Goal: Task Accomplishment & Management: Manage account settings

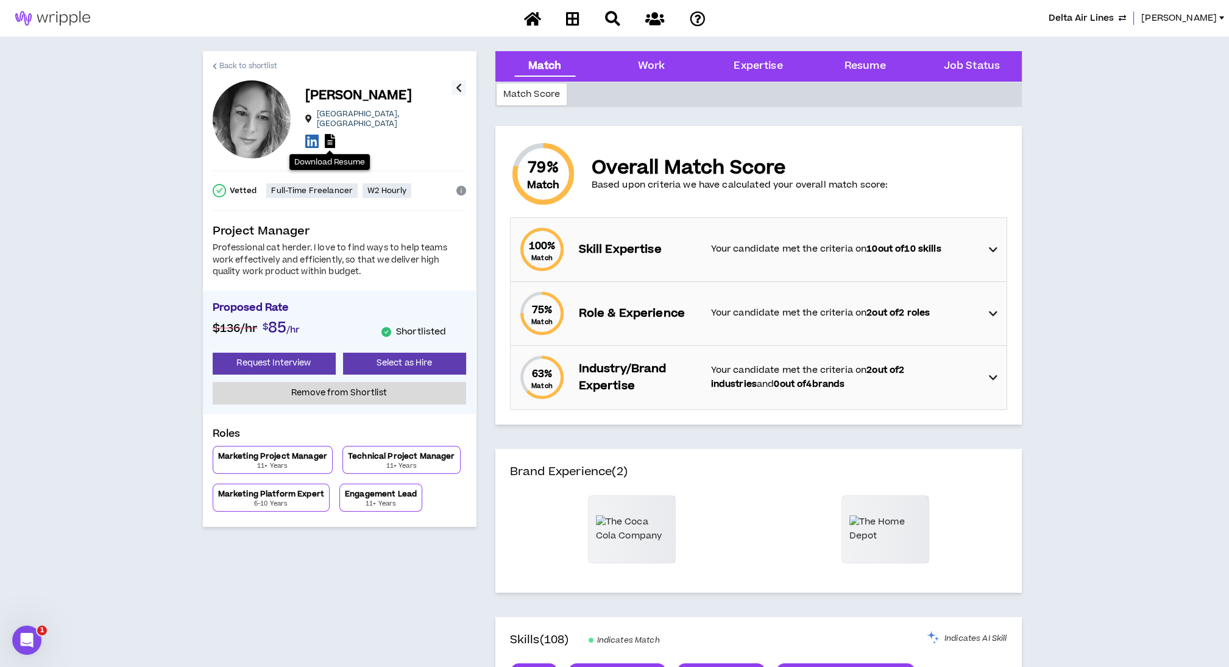
click at [235, 71] on span "Back to shortlist" at bounding box center [248, 66] width 58 height 12
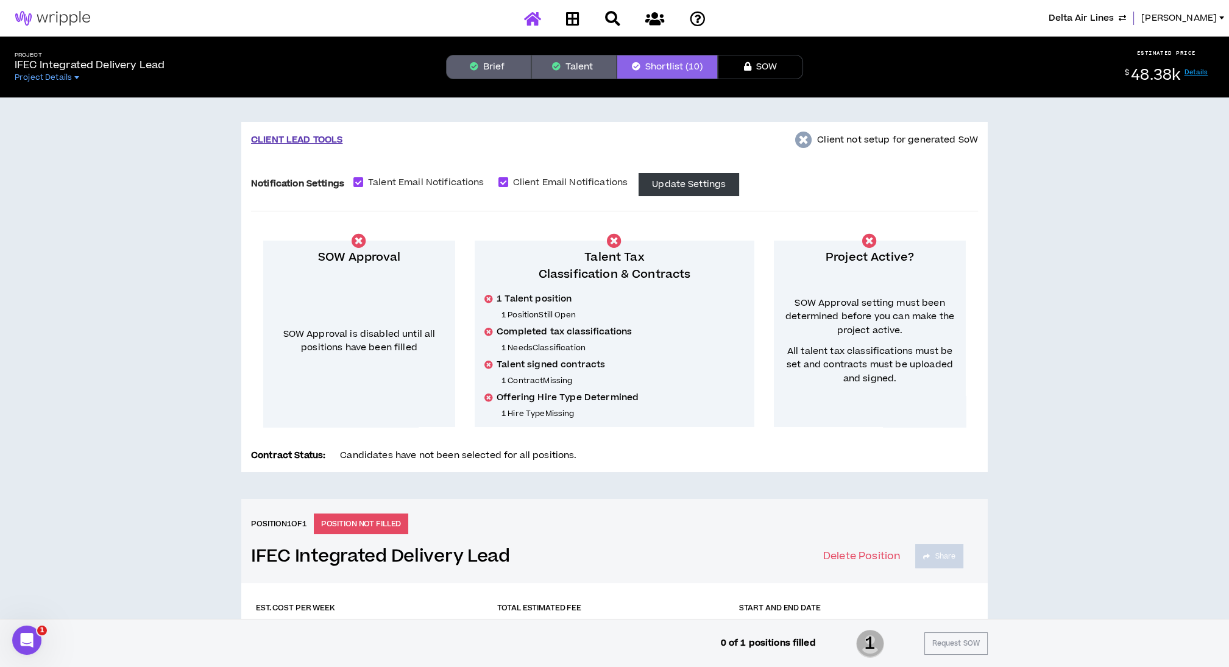
click at [535, 24] on icon at bounding box center [532, 18] width 17 height 15
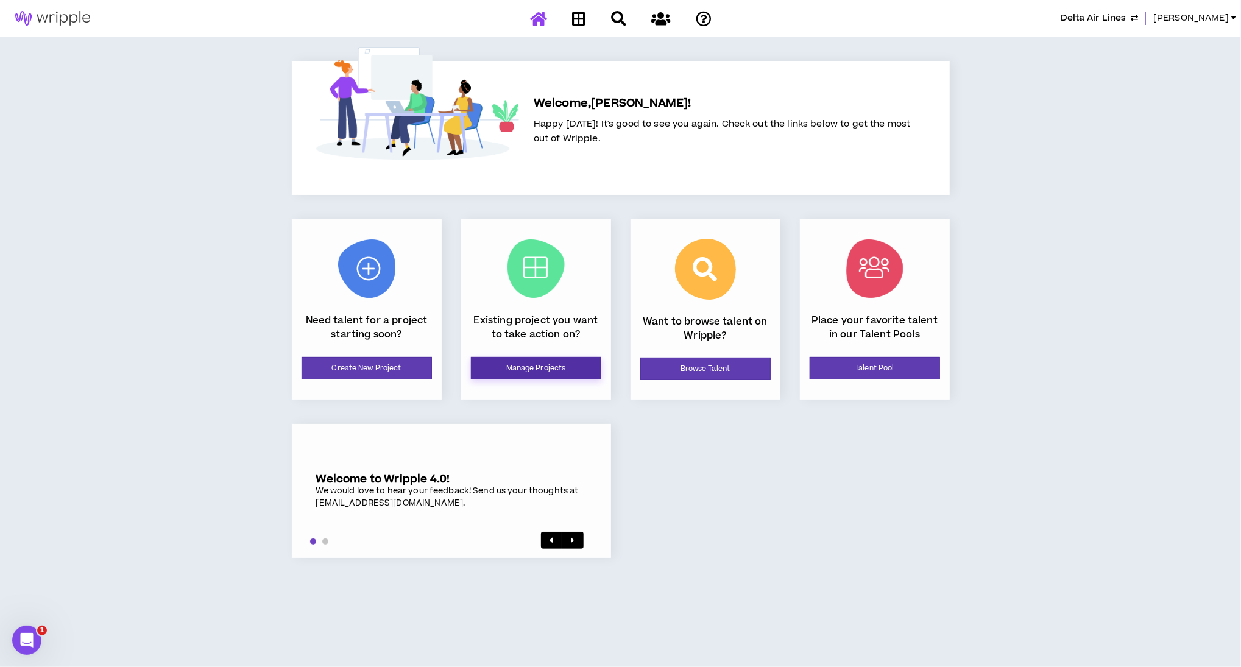
click at [518, 373] on link "Manage Projects" at bounding box center [536, 368] width 130 height 23
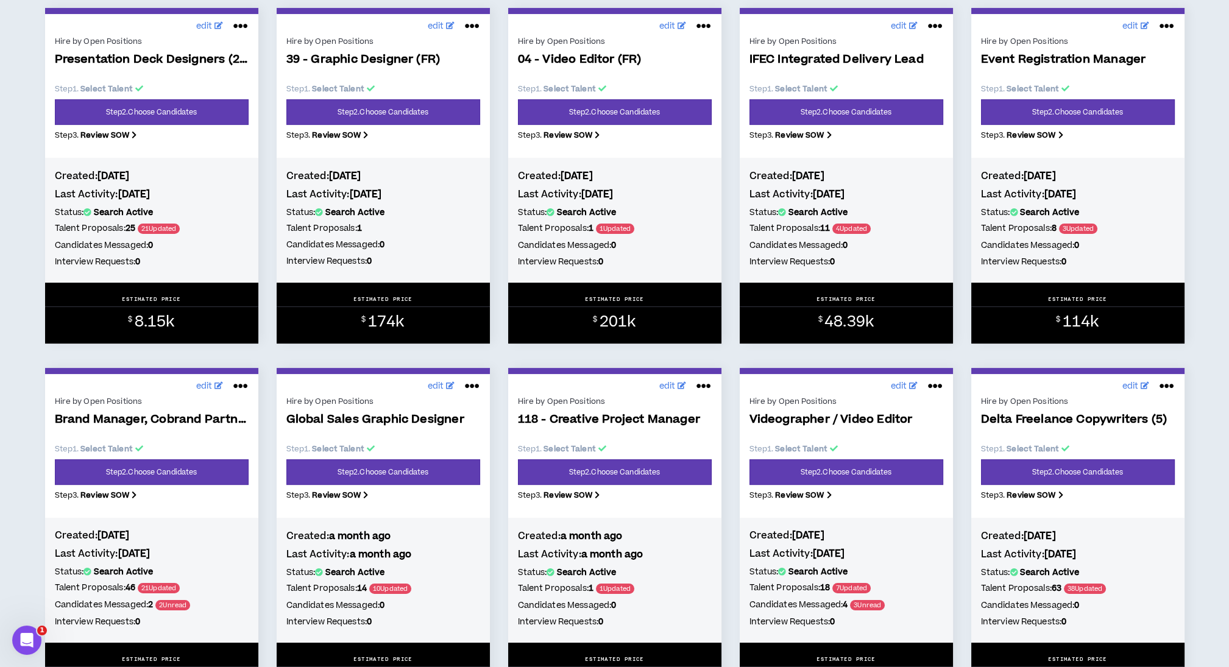
scroll to position [630, 0]
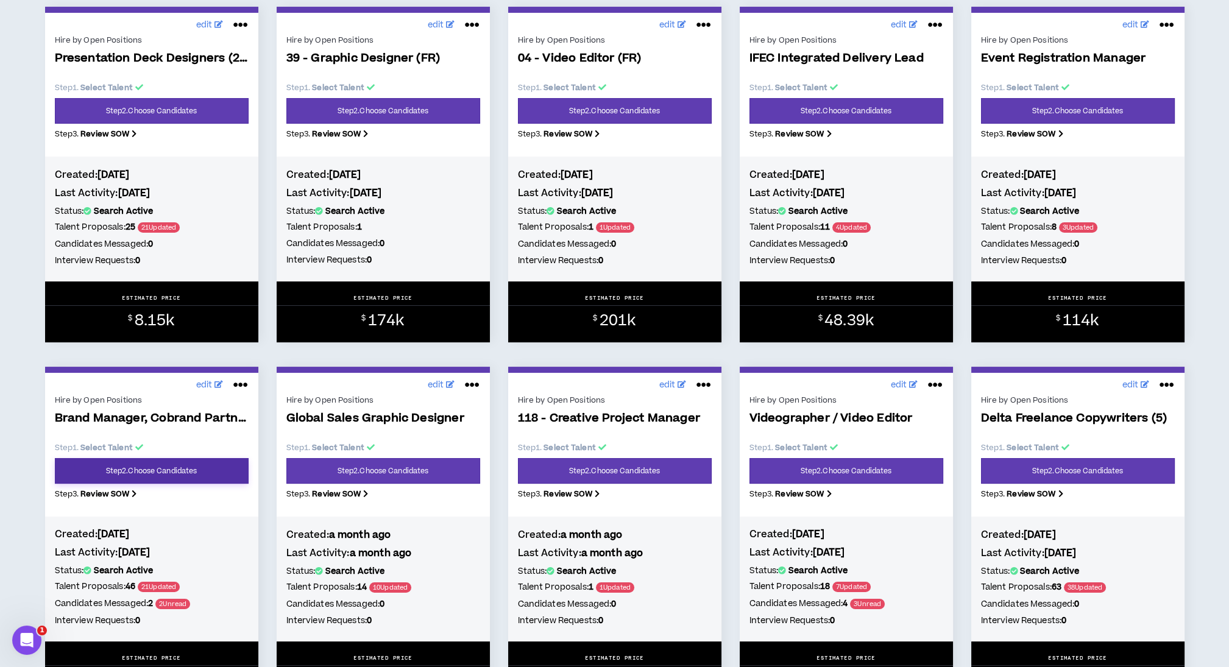
click at [177, 481] on link "Step 2 . Choose Candidates" at bounding box center [152, 471] width 194 height 26
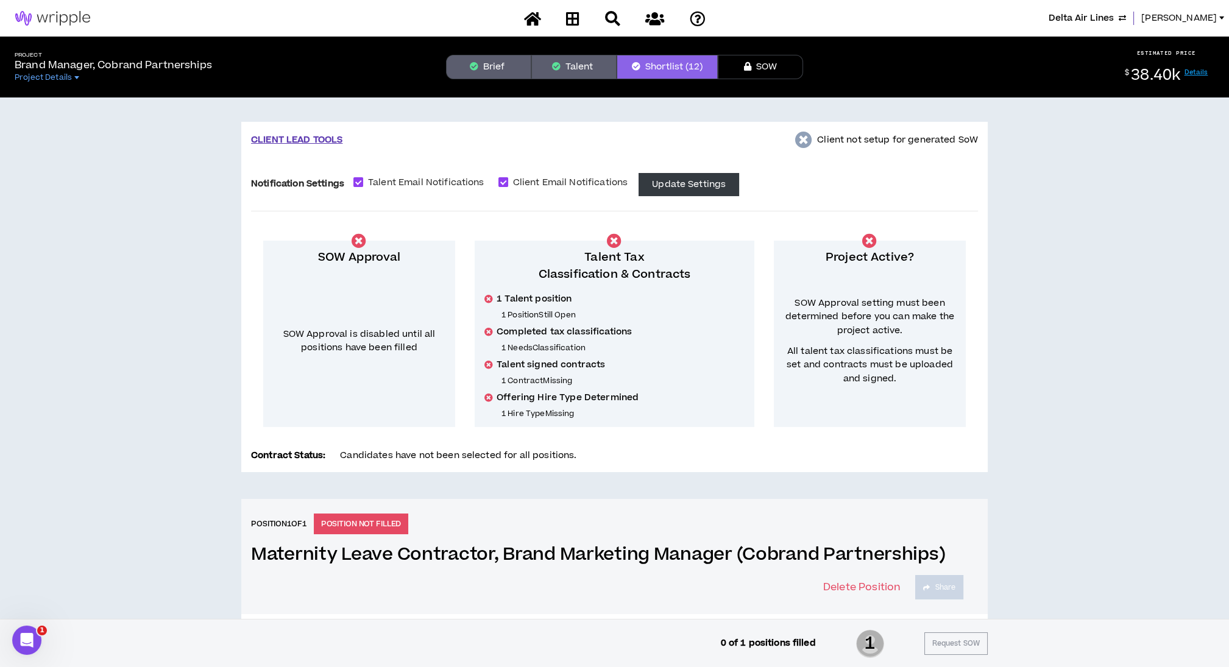
click at [473, 71] on button "Brief" at bounding box center [488, 67] width 85 height 24
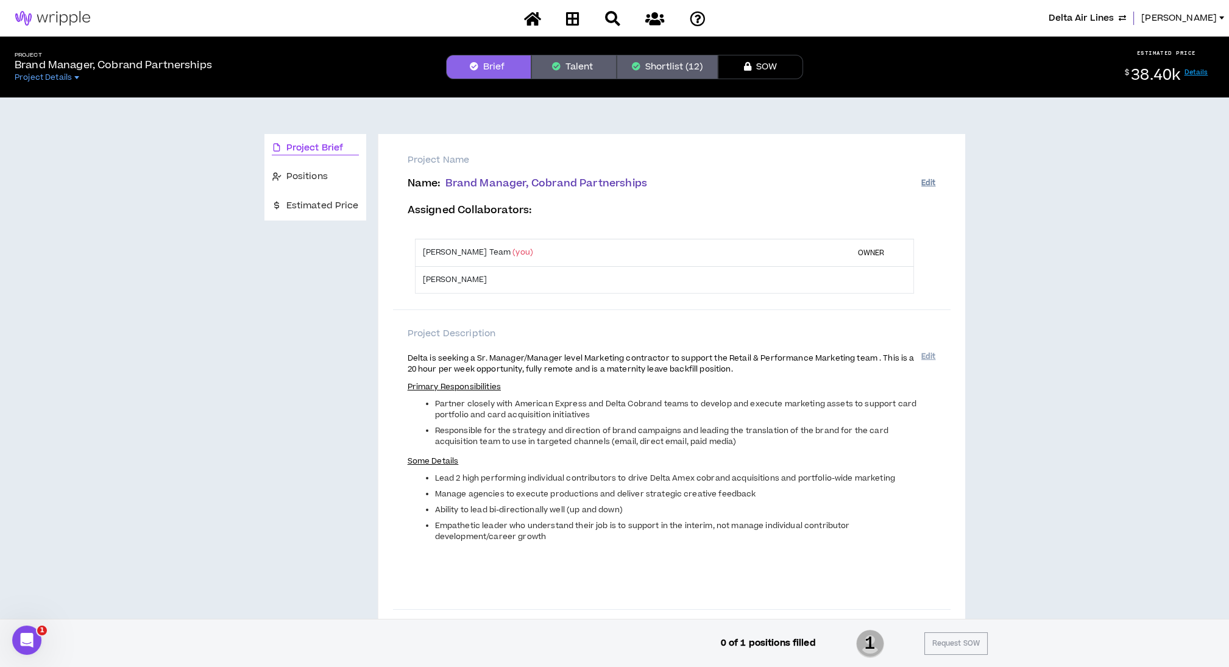
click at [928, 185] on button "Edit" at bounding box center [928, 183] width 14 height 20
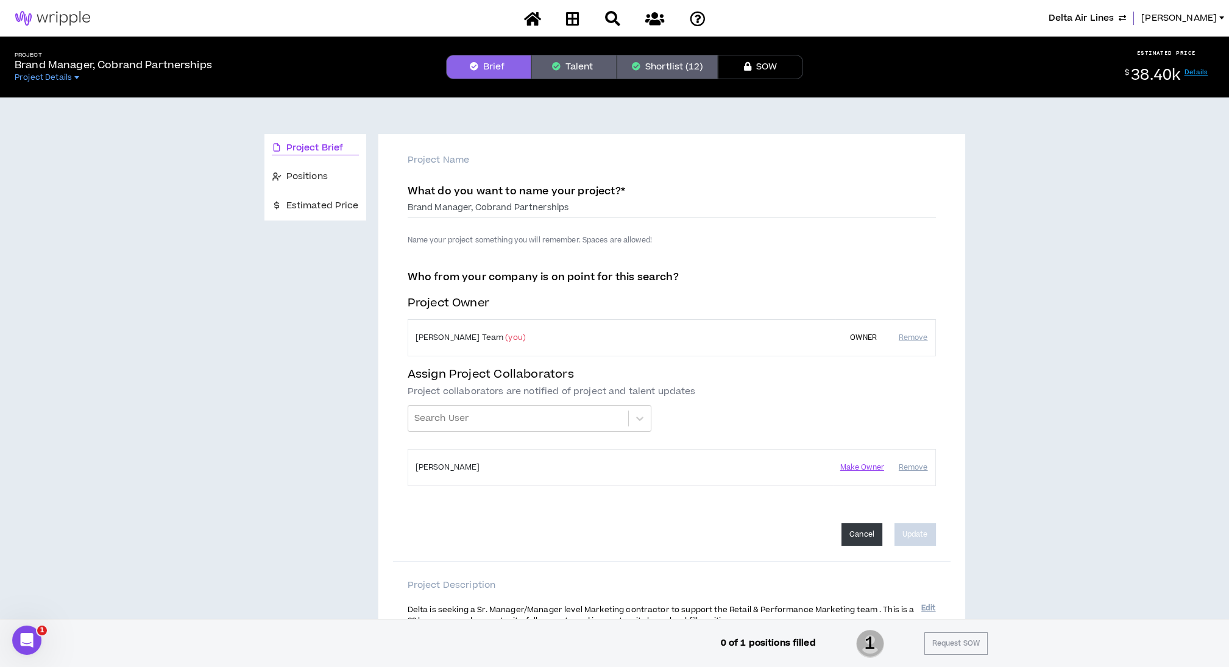
click at [928, 185] on div "What do you want to name your project? * Brand Manager, Cobrand Partnerships" at bounding box center [672, 201] width 528 height 32
click at [577, 363] on div "Who from your company is on point for this search? Project Owner [PERSON_NAME] …" at bounding box center [672, 383] width 528 height 225
click at [336, 178] on div "Positions" at bounding box center [315, 176] width 87 height 13
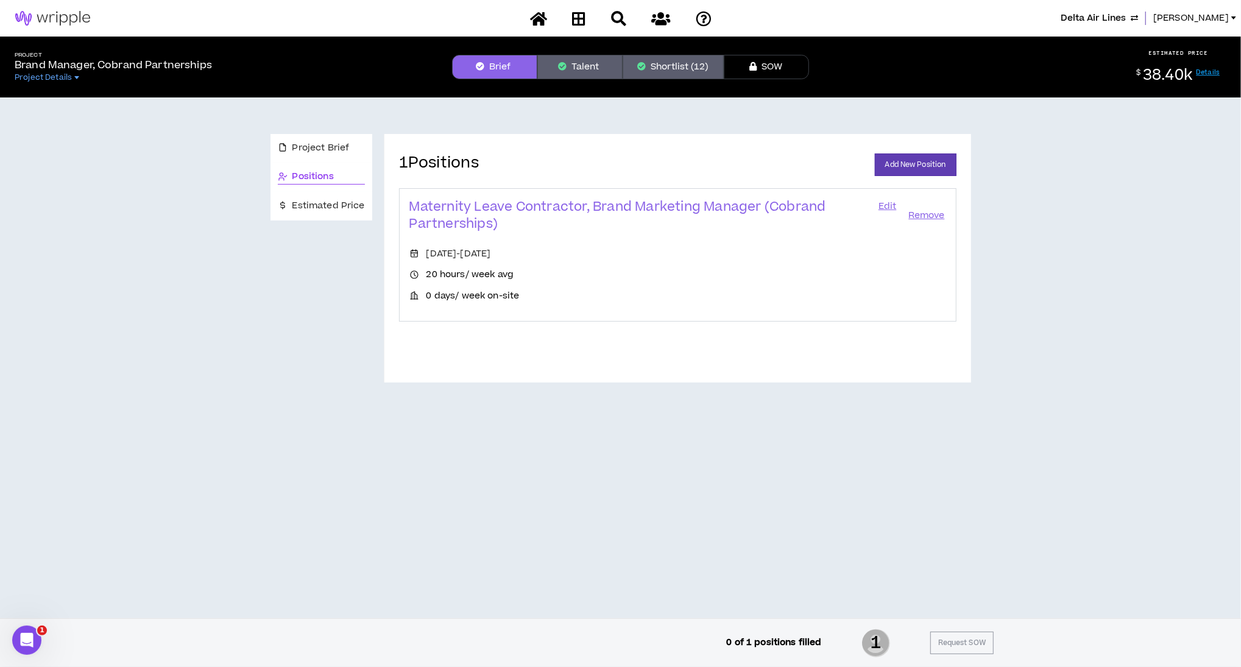
click at [885, 208] on link "Edit" at bounding box center [887, 216] width 21 height 34
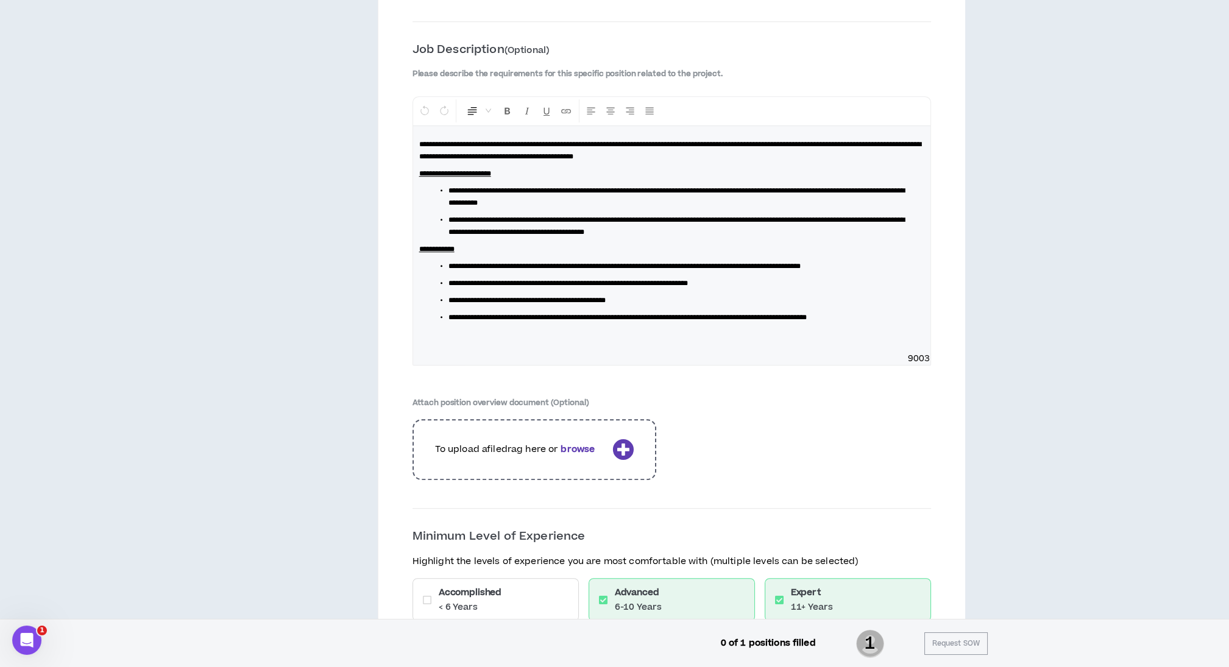
scroll to position [1625, 0]
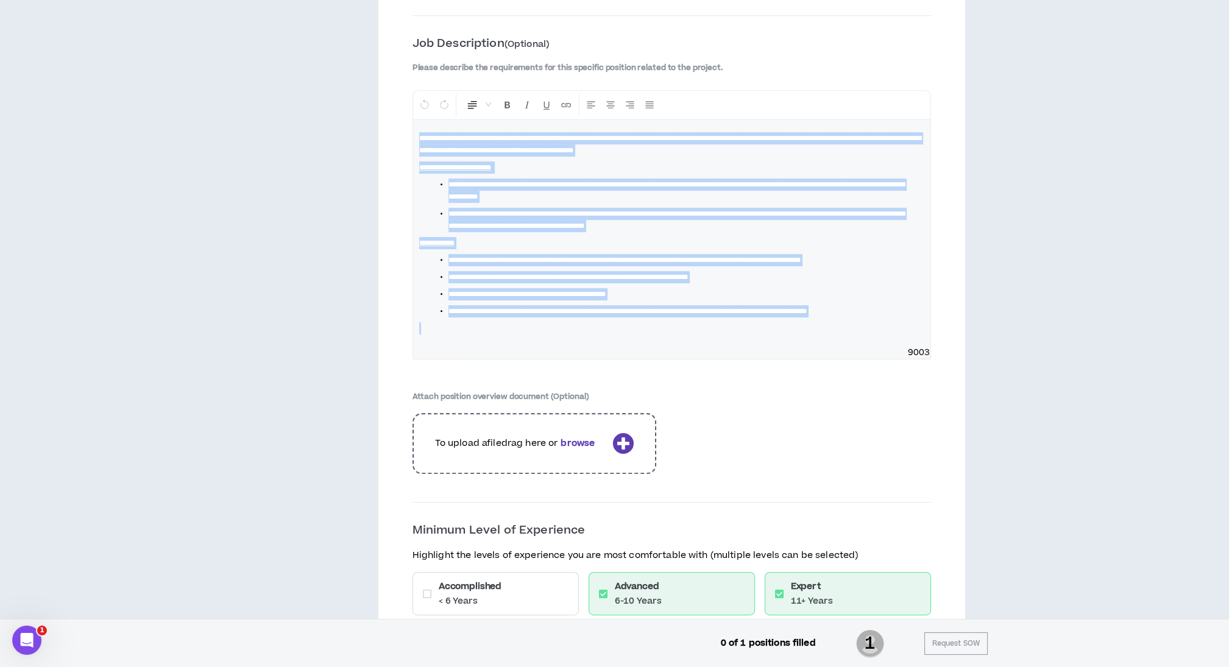
drag, startPoint x: 518, startPoint y: 339, endPoint x: 414, endPoint y: 135, distance: 229.4
click at [414, 135] on div "**********" at bounding box center [671, 233] width 517 height 227
copy div "**********"
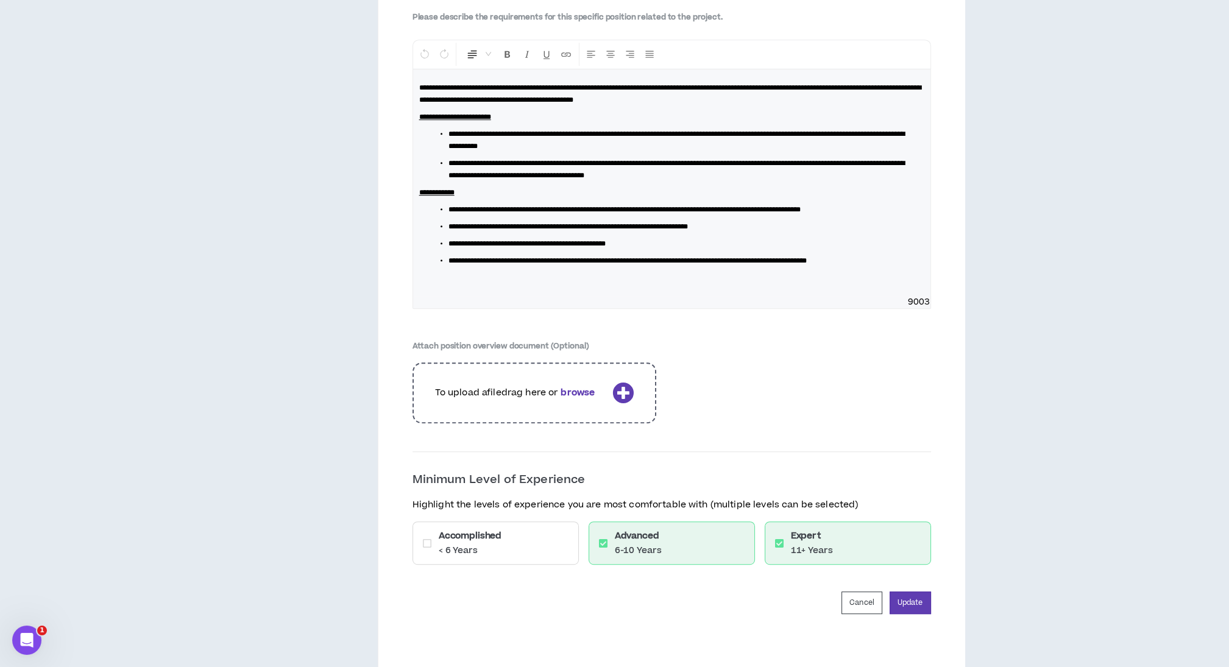
scroll to position [1803, 0]
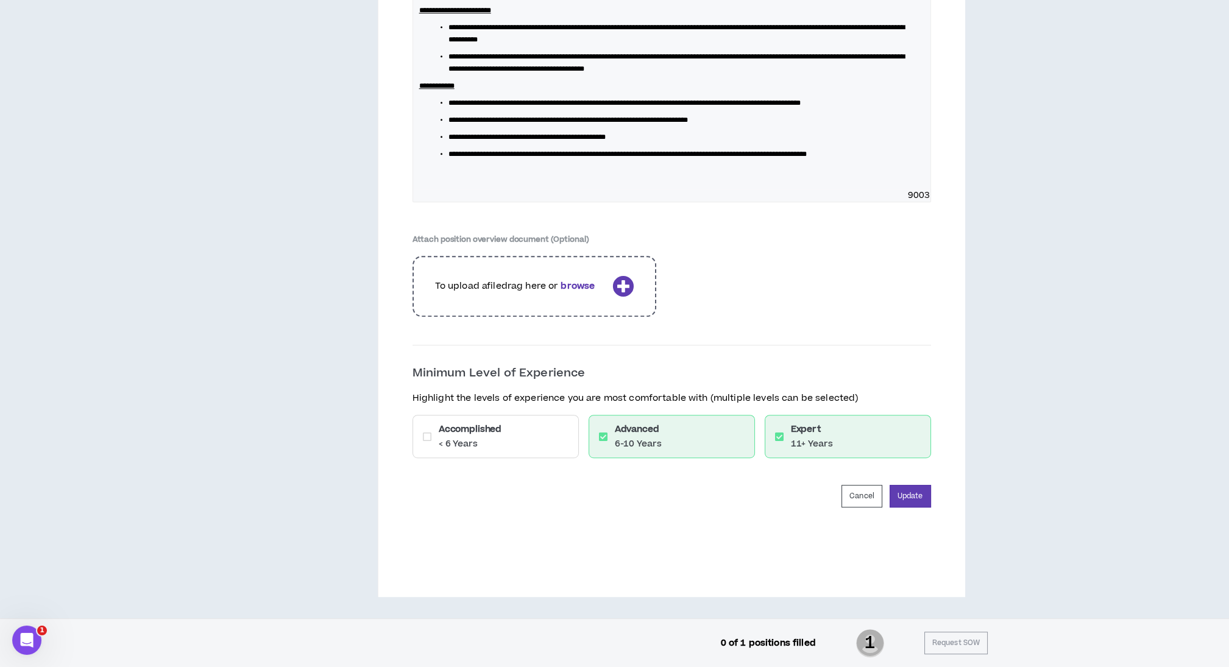
click at [914, 500] on button "Update" at bounding box center [909, 496] width 41 height 23
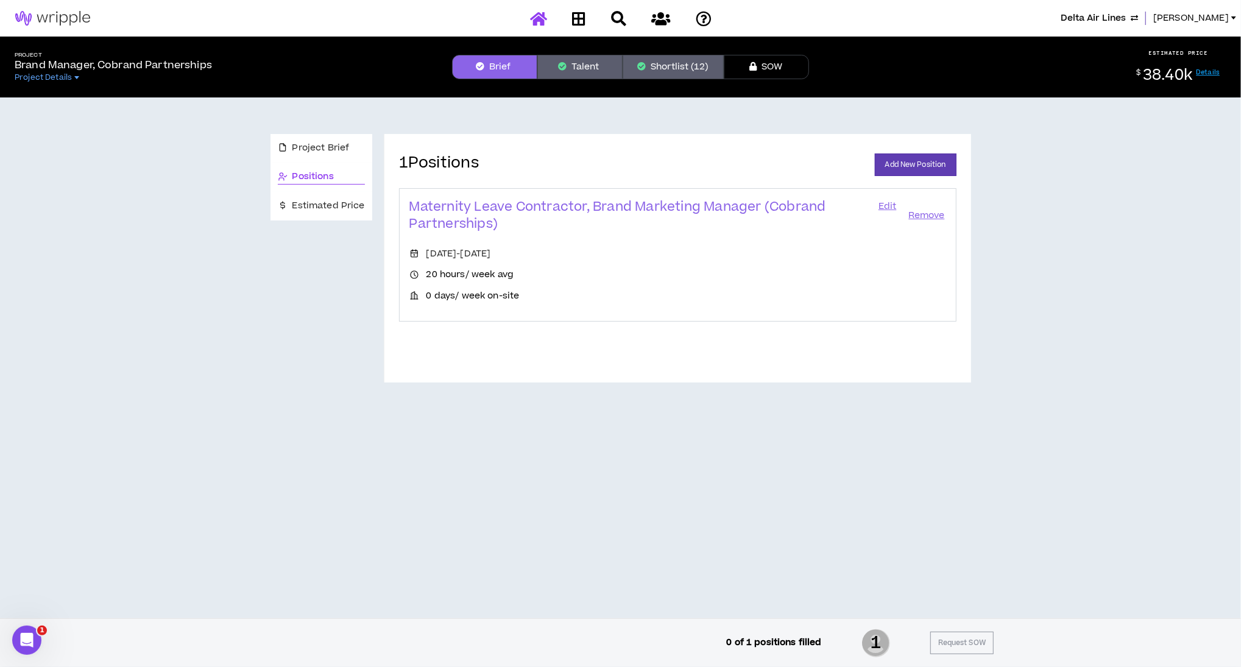
click at [535, 18] on div "Delta Air Lines [PERSON_NAME] Project Brand Manager, Cobrand Partnerships Proje…" at bounding box center [620, 333] width 1241 height 667
click at [542, 17] on icon at bounding box center [538, 18] width 17 height 15
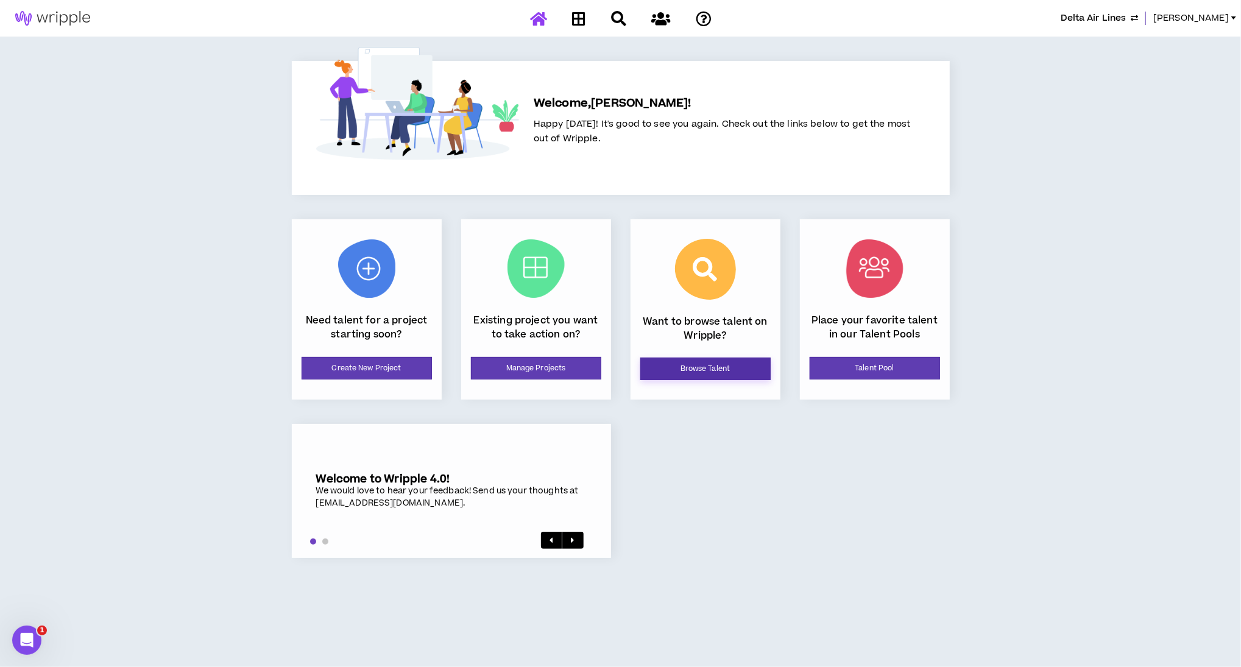
click at [710, 361] on link "Browse Talent" at bounding box center [705, 369] width 130 height 23
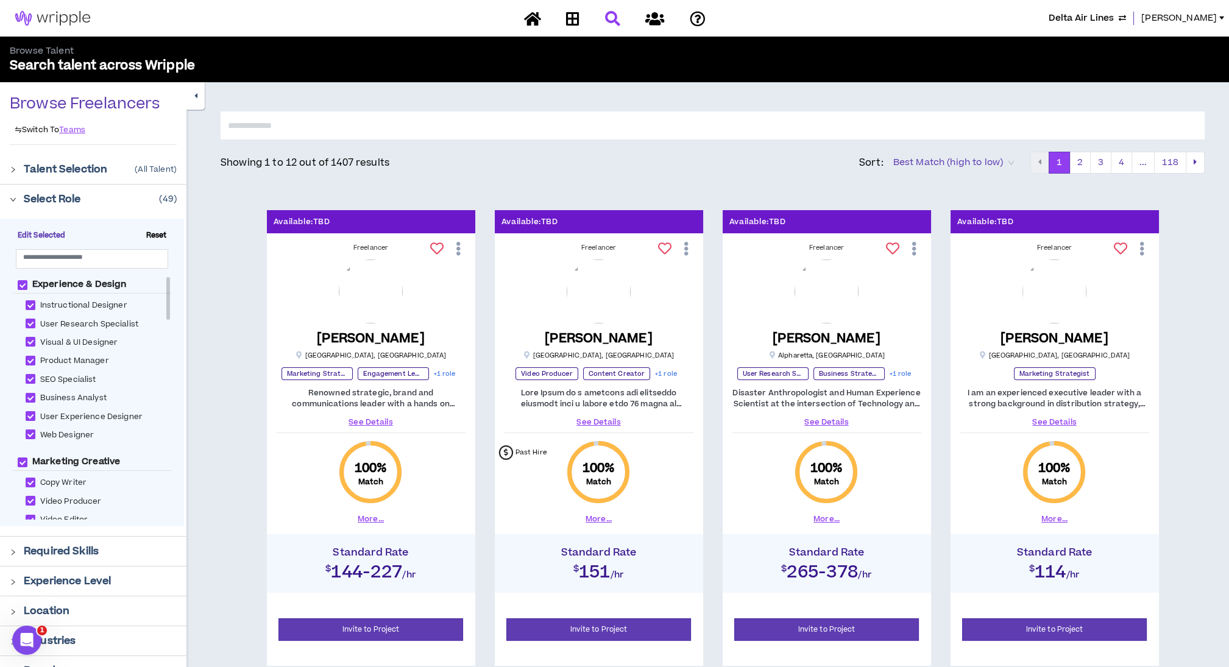
click at [293, 129] on input "text" at bounding box center [713, 125] width 984 height 28
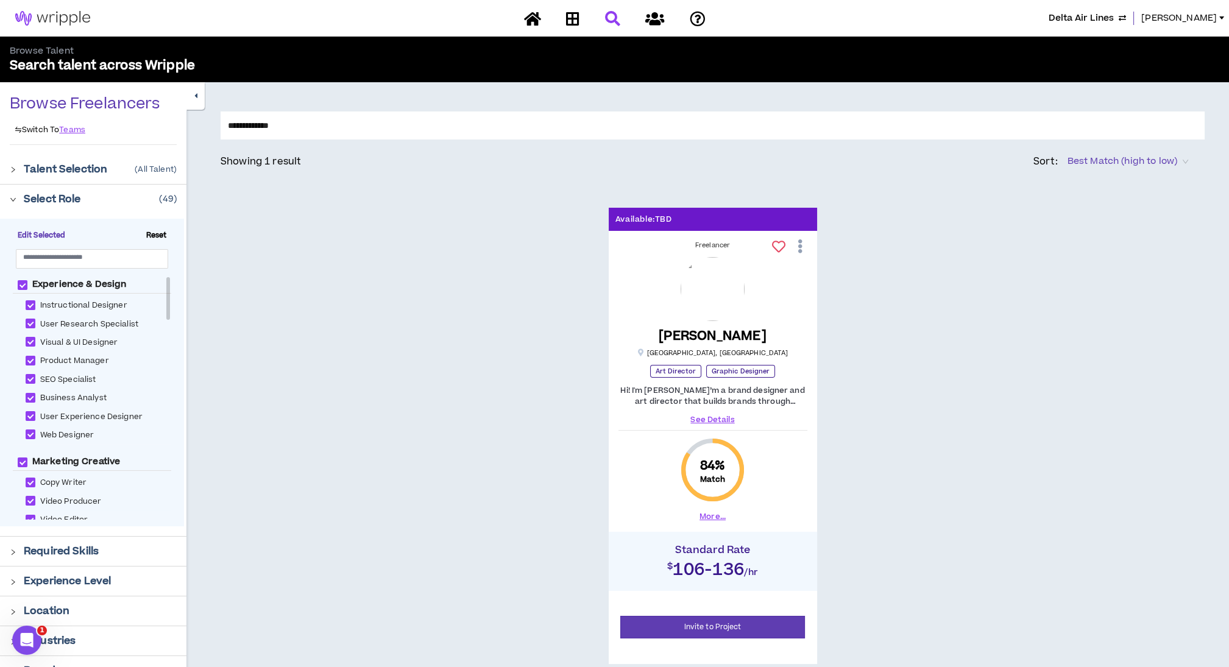
type input "**********"
click at [800, 251] on icon at bounding box center [800, 246] width 13 height 21
click at [937, 448] on div "Available: TBD Freelancer [EMAIL_ADDRESS][DOMAIN_NAME] [PHONE_NUMBER] Set Clien…" at bounding box center [713, 436] width 984 height 456
click at [799, 251] on icon at bounding box center [800, 246] width 13 height 21
